Goal: Task Accomplishment & Management: Manage account settings

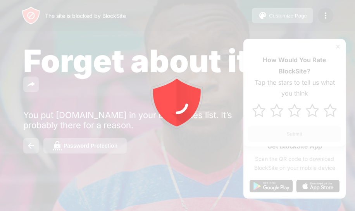
click at [351, 7] on div at bounding box center [177, 105] width 355 height 211
click at [341, 17] on div at bounding box center [177, 105] width 355 height 211
click at [311, 11] on button "Customize Page" at bounding box center [282, 16] width 61 height 16
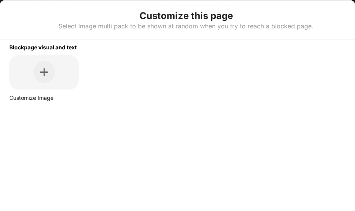
click at [324, 13] on div "Customize this page Select Image multi pack to be shown at random when you try …" at bounding box center [186, 19] width 372 height 39
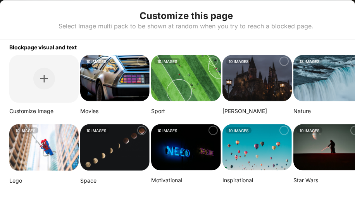
click at [329, 15] on div "Customize this page Select Image multi pack to be shown at random when you try …" at bounding box center [186, 19] width 372 height 39
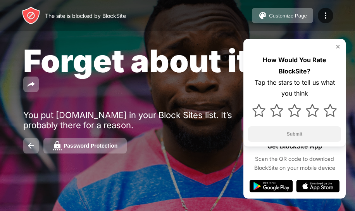
click at [329, 15] on img at bounding box center [325, 15] width 9 height 9
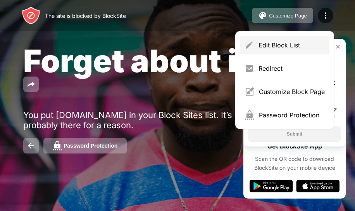
click at [296, 36] on div "Edit Block List" at bounding box center [285, 45] width 90 height 19
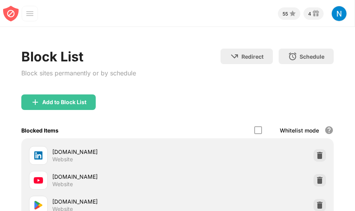
scroll to position [53, 0]
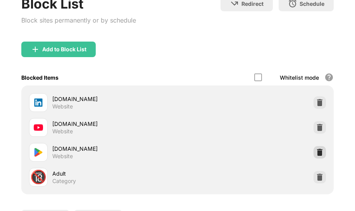
click at [317, 147] on div at bounding box center [320, 152] width 12 height 12
